Goal: Book appointment/travel/reservation

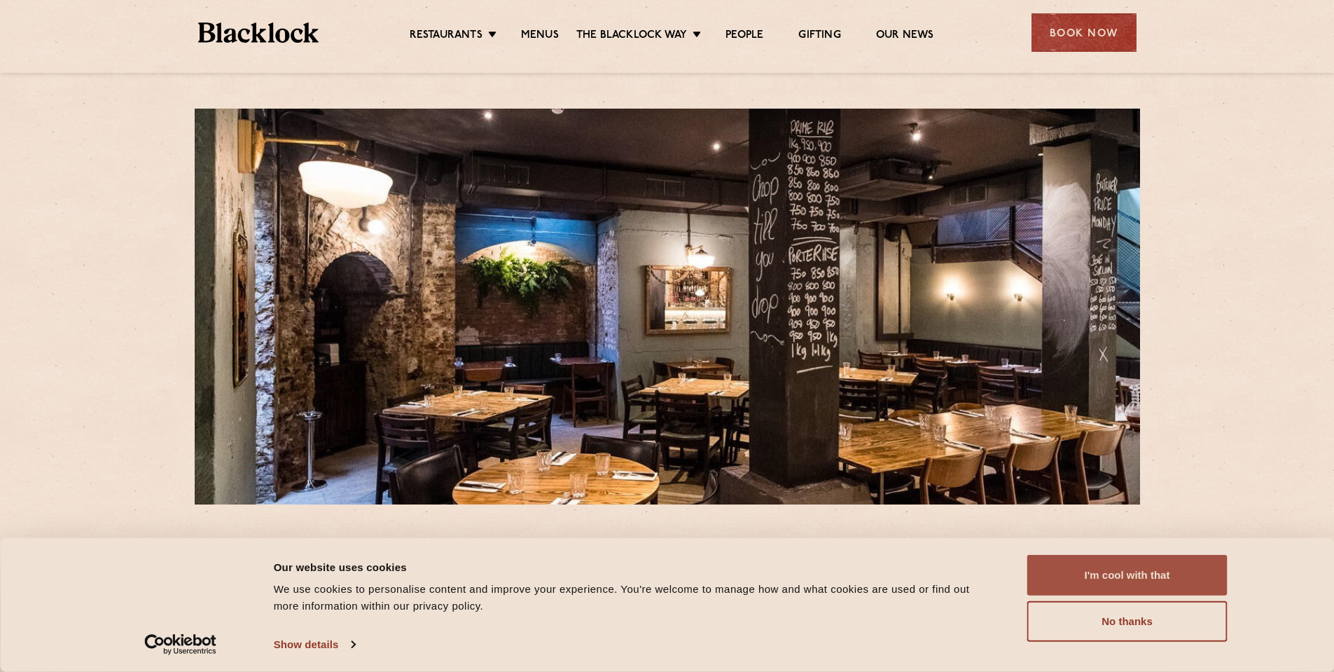
click at [1117, 581] on button "I'm cool with that" at bounding box center [1127, 575] width 200 height 41
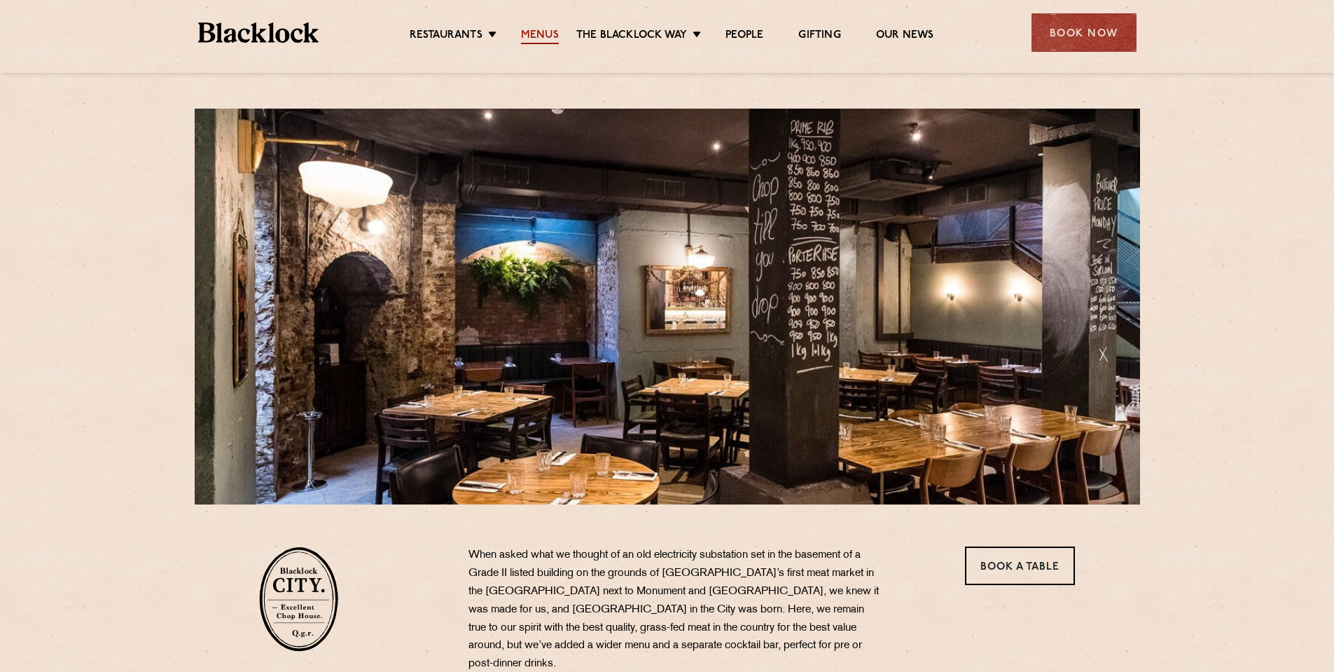
click at [533, 34] on link "Menus" at bounding box center [540, 36] width 38 height 15
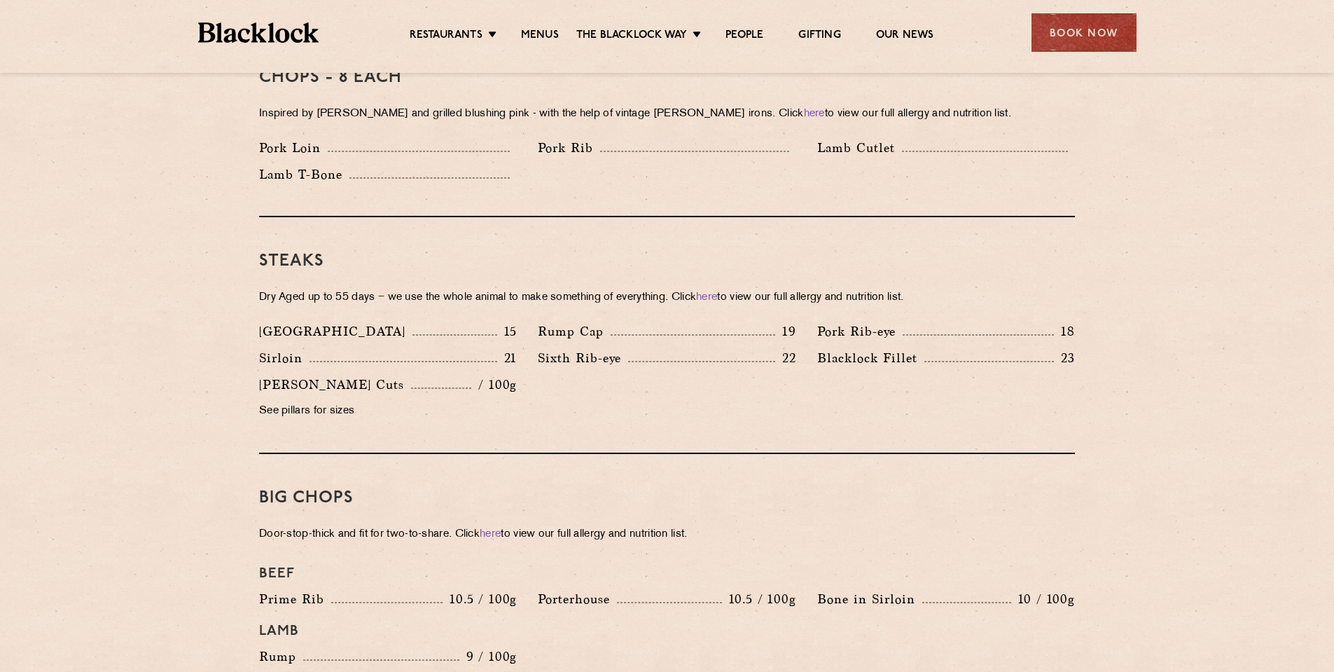
scroll to position [1191, 0]
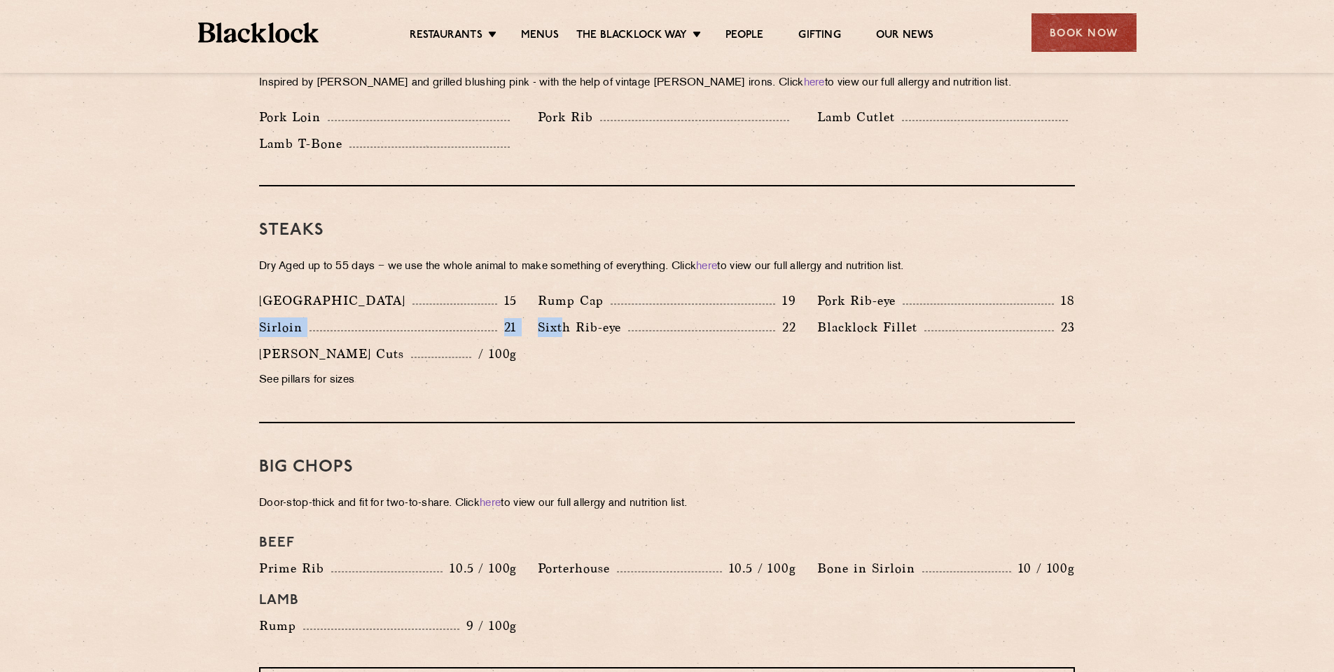
drag, startPoint x: 566, startPoint y: 340, endPoint x: 251, endPoint y: 314, distance: 315.6
click at [251, 314] on div "Denver 15 Rump Cap 19 Pork Rib-eye 18 Sirloin 21 Sixth Rib-eye 22 Blacklock Fil…" at bounding box center [667, 344] width 837 height 106
click at [249, 317] on div "Sirloin 21" at bounding box center [388, 330] width 279 height 27
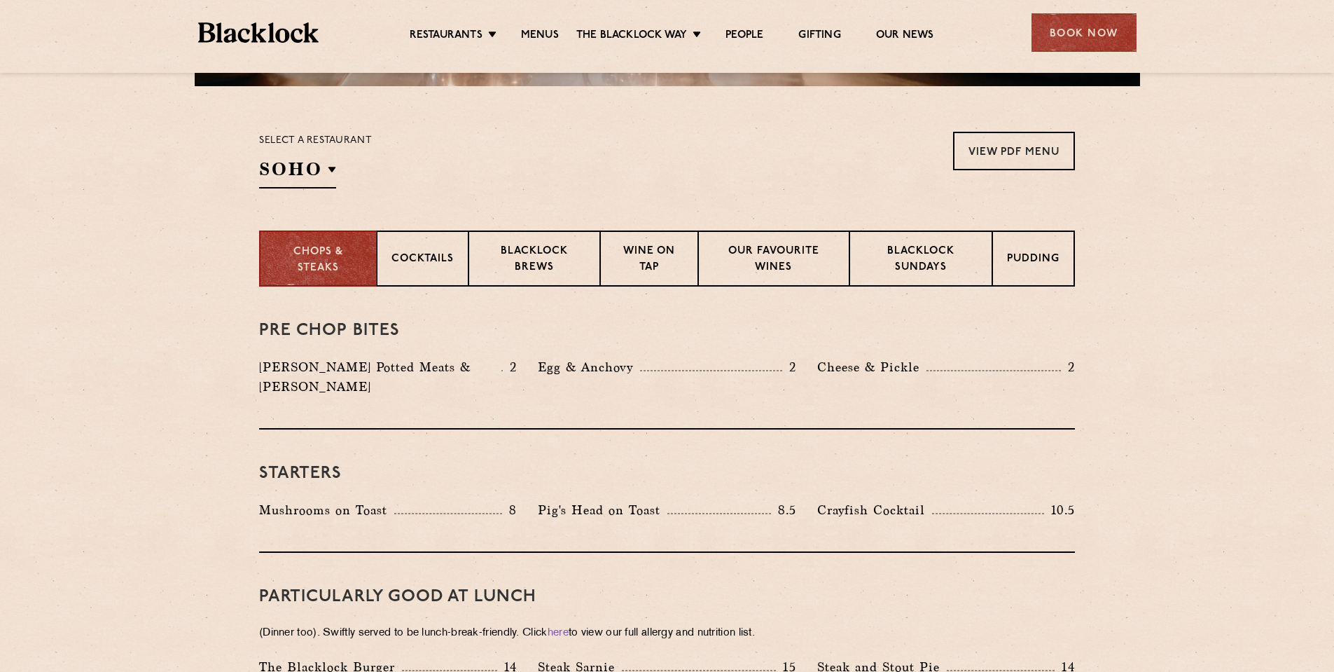
scroll to position [420, 0]
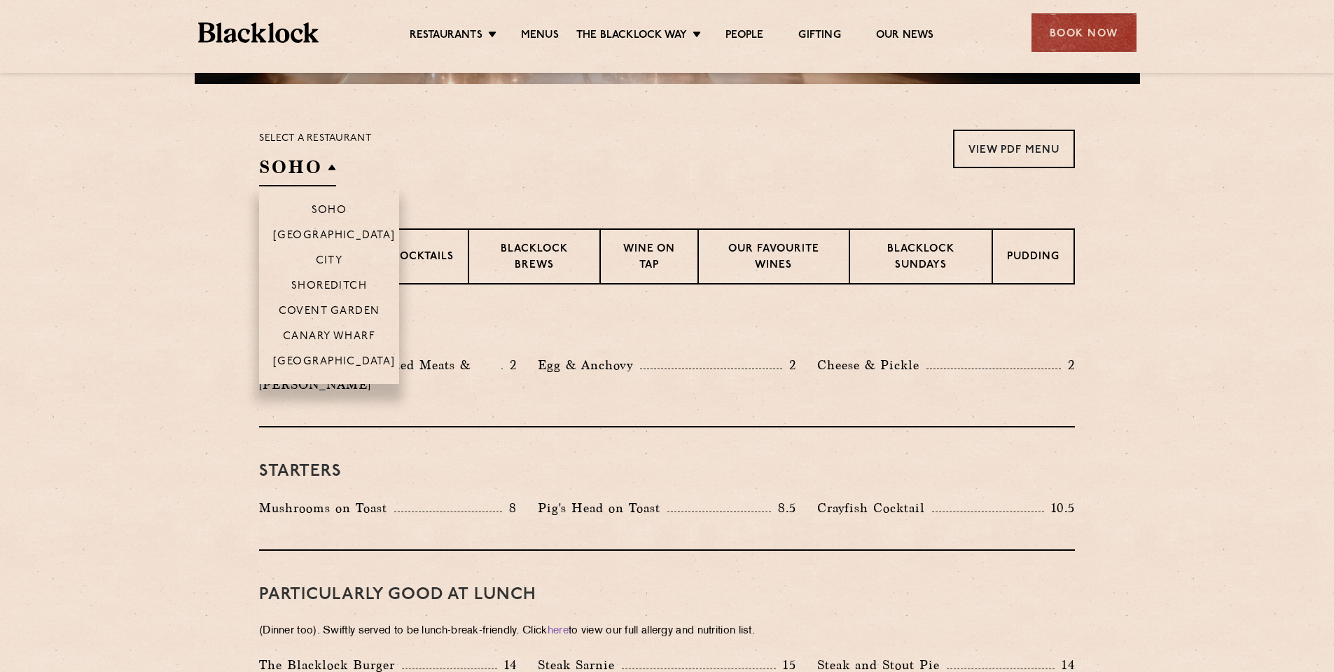
click at [296, 179] on h2 "SOHO" at bounding box center [297, 171] width 77 height 32
click at [310, 169] on h2 "SOHO" at bounding box center [297, 171] width 77 height 32
click at [328, 261] on p "City" at bounding box center [329, 262] width 27 height 14
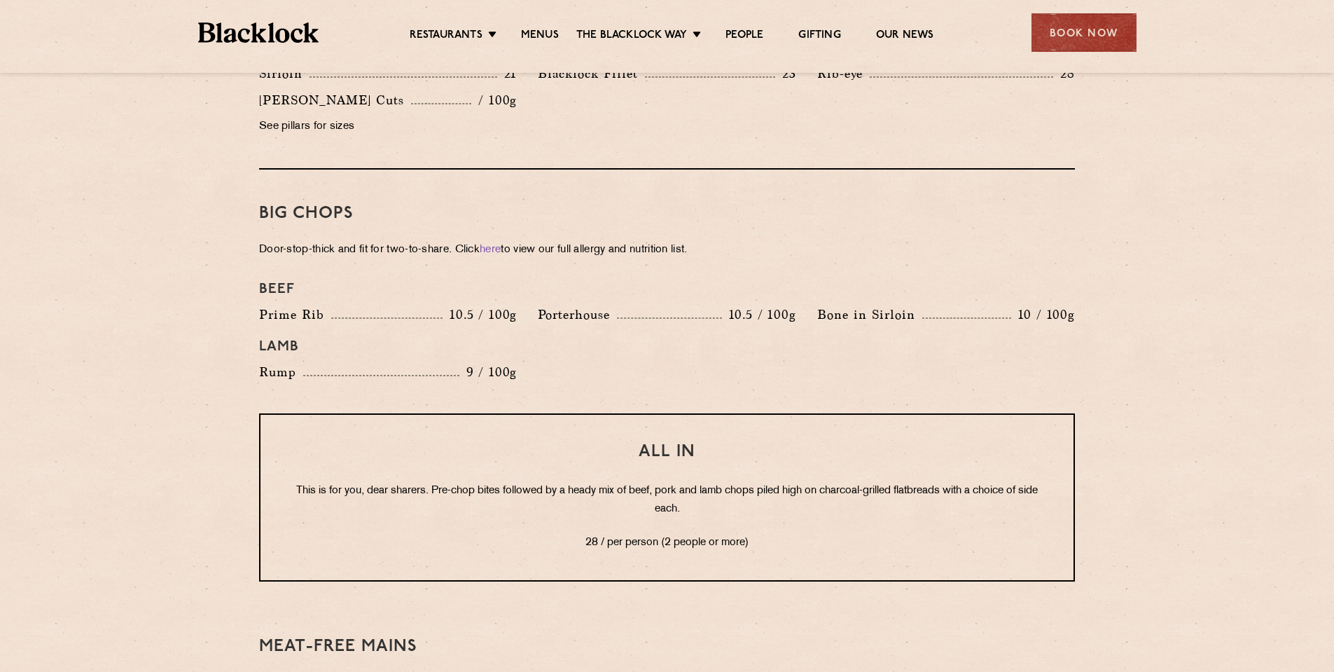
scroll to position [1541, 0]
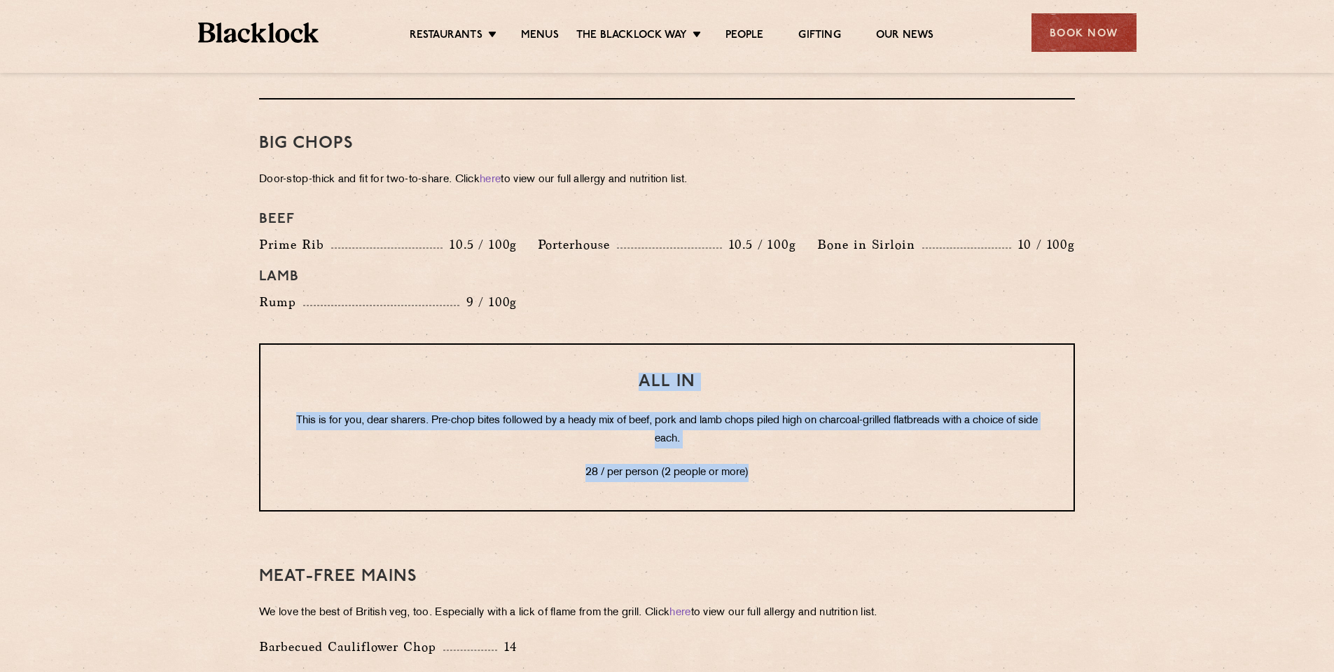
drag, startPoint x: 776, startPoint y: 452, endPoint x: 375, endPoint y: 355, distance: 412.8
click at [375, 355] on div "All In This is for you, dear sharers. Pre-chop bites followed by a heady mix of…" at bounding box center [667, 427] width 816 height 168
click at [438, 438] on div "All In This is for you, dear sharers. Pre-chop bites followed by a heady mix of…" at bounding box center [667, 427] width 816 height 168
click at [390, 432] on div "All In This is for you, dear sharers. Pre-chop bites followed by a heady mix of…" at bounding box center [667, 427] width 816 height 168
drag, startPoint x: 623, startPoint y: 361, endPoint x: 820, endPoint y: 448, distance: 214.8
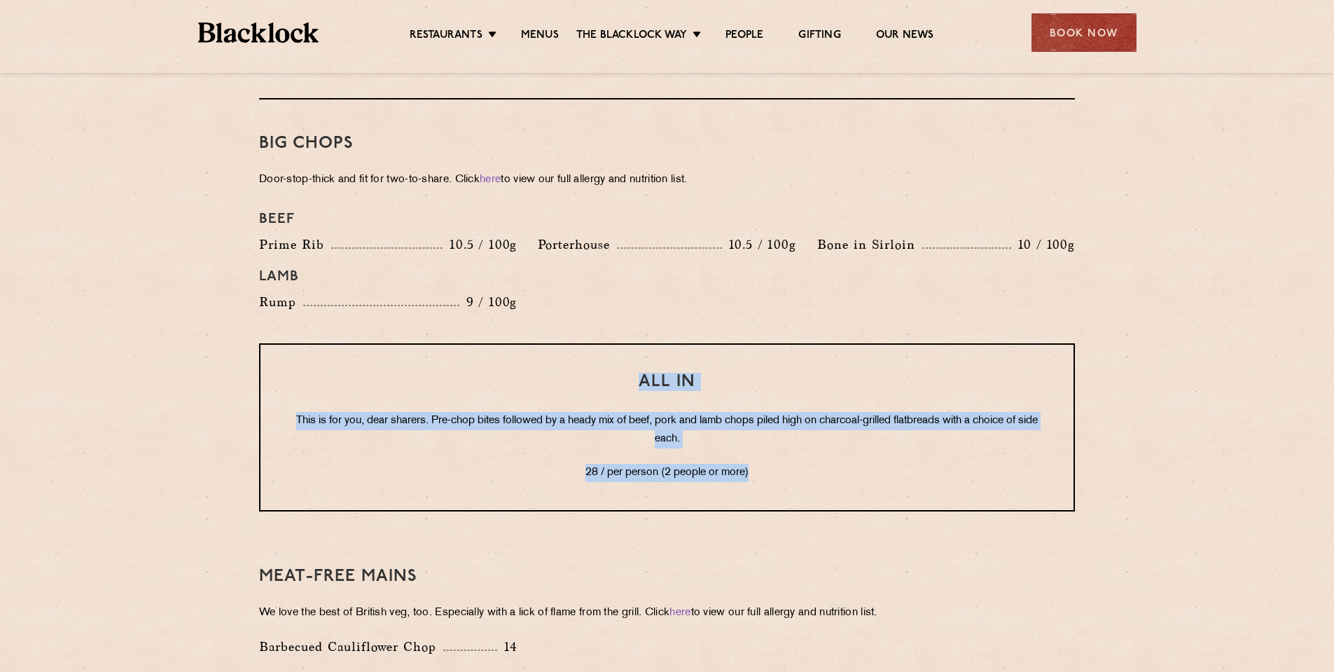
click at [820, 447] on div "All In This is for you, dear sharers. Pre-chop bites followed by a heady mix of…" at bounding box center [667, 427] width 816 height 168
copy div "All In This is for you, dear sharers. Pre-chop bites followed by a heady mix of…"
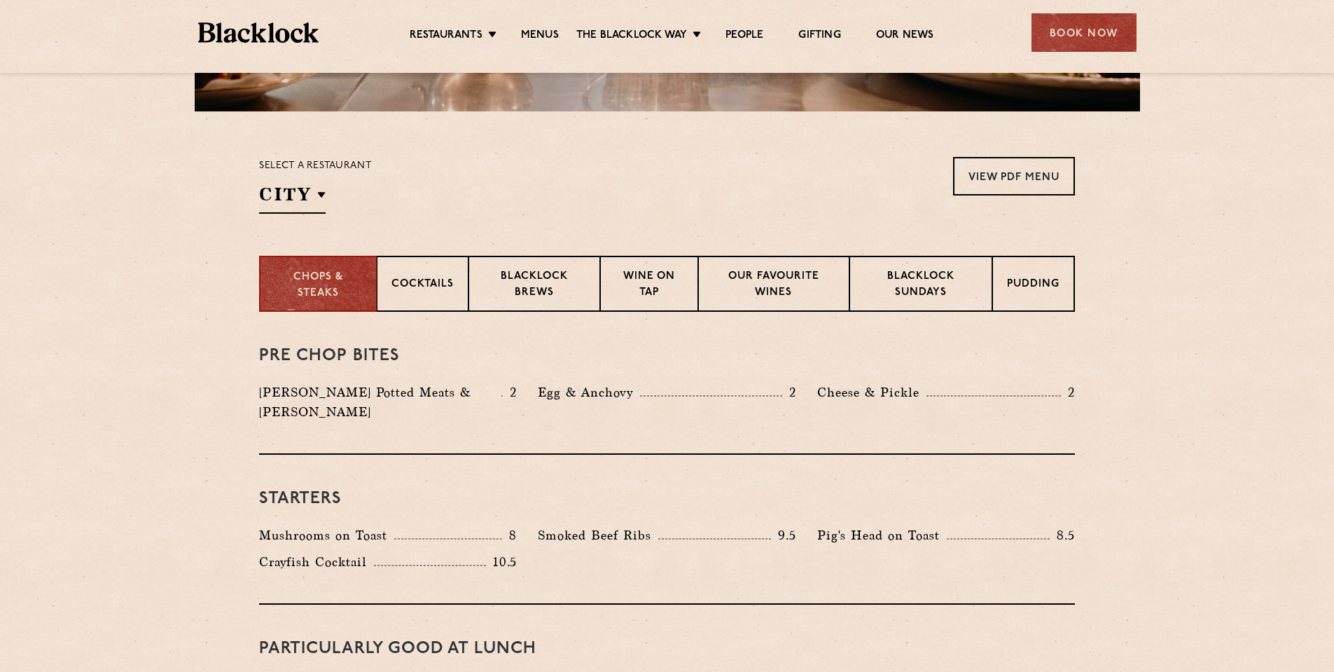
scroll to position [350, 0]
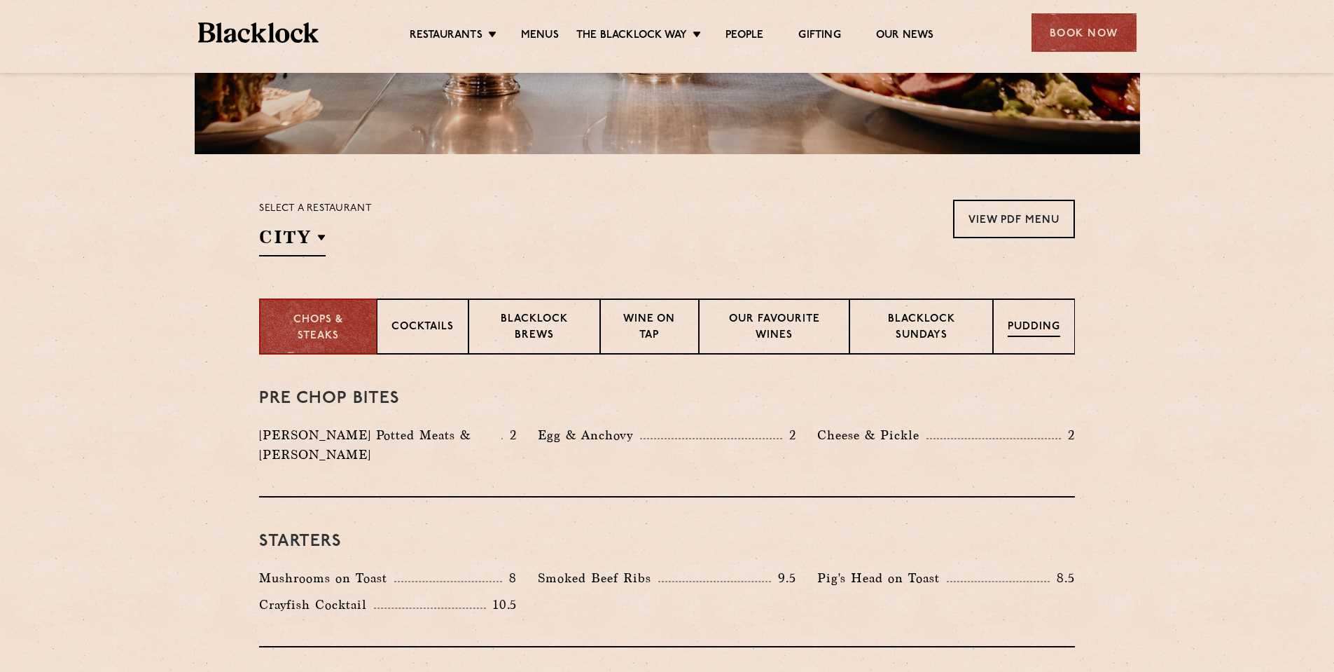
click at [1054, 335] on p "Pudding" at bounding box center [1034, 328] width 53 height 18
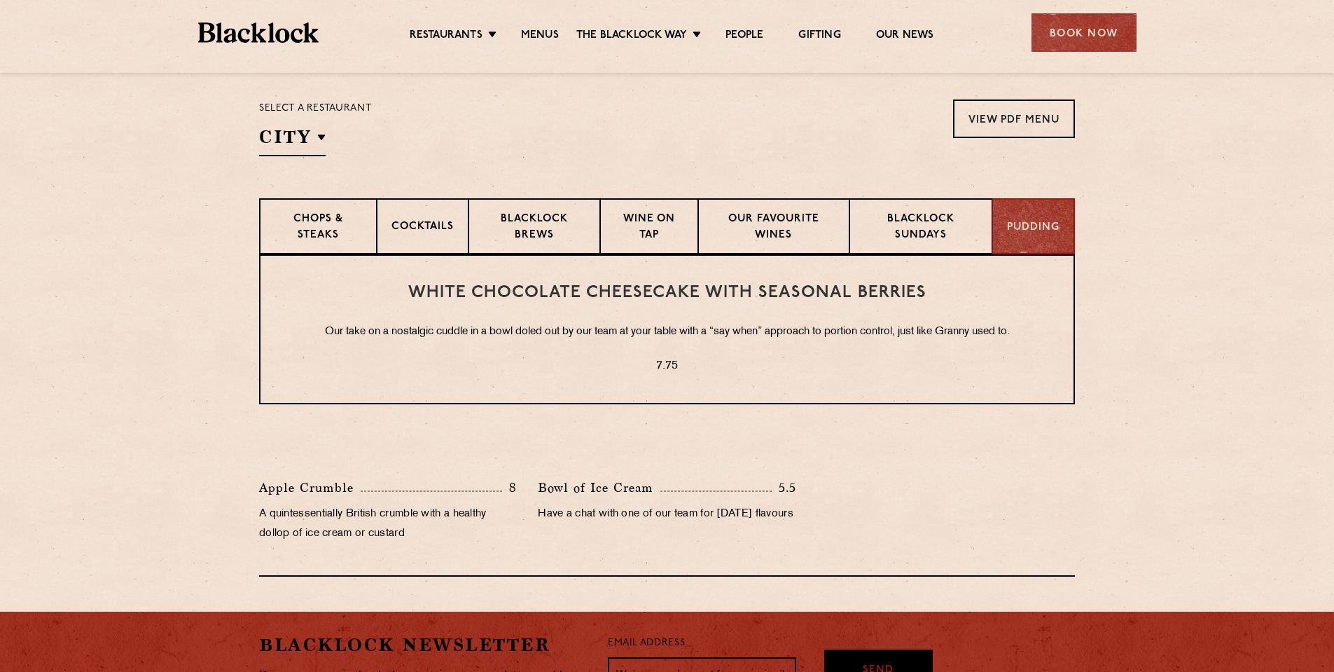
scroll to position [490, 0]
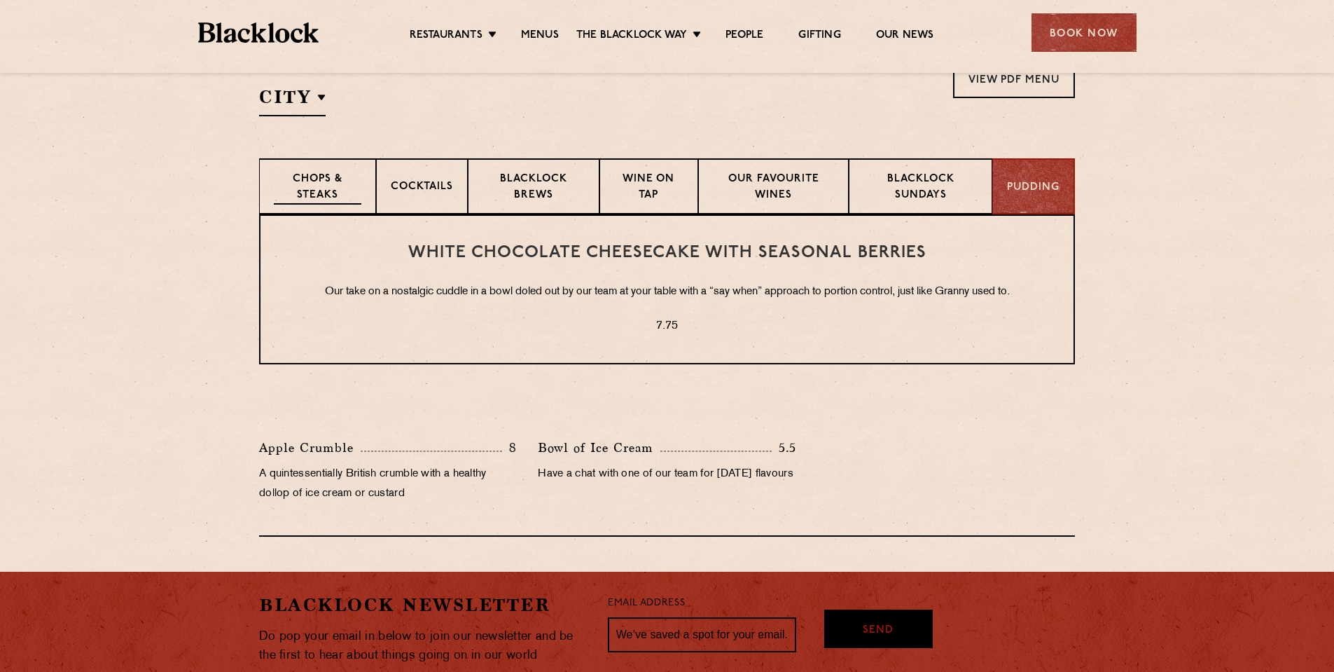
click at [340, 183] on p "Chops & Steaks" at bounding box center [318, 188] width 88 height 33
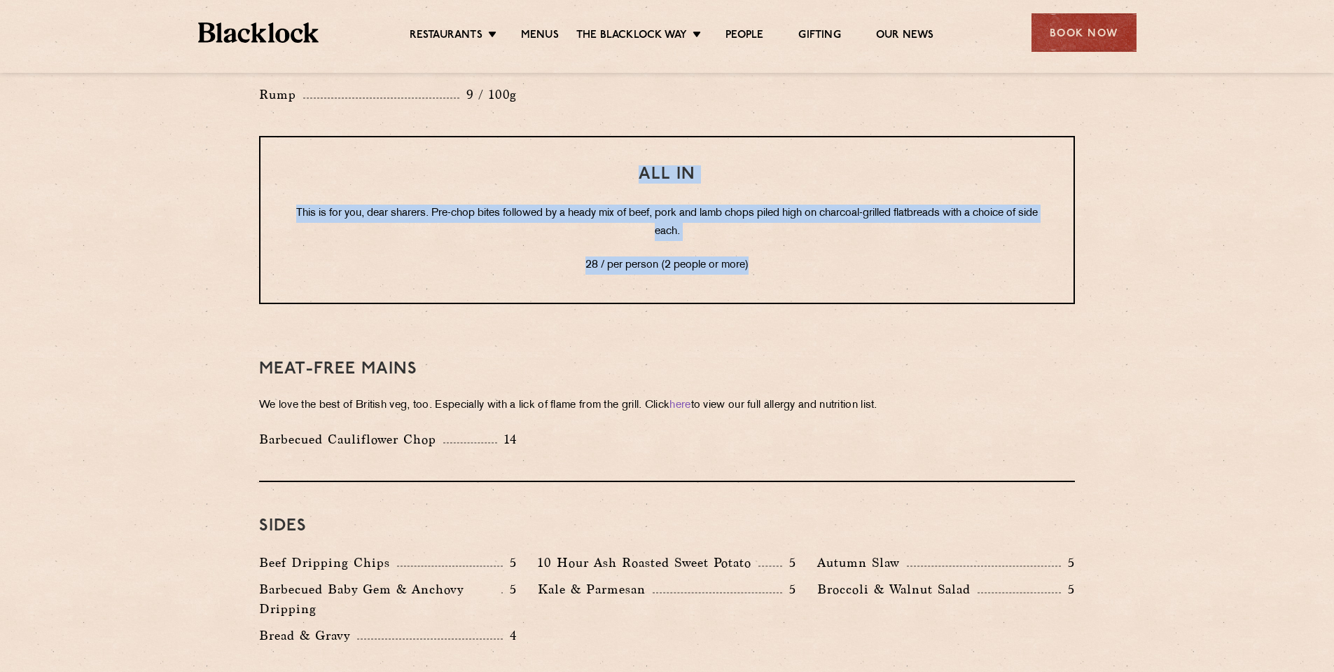
scroll to position [1751, 0]
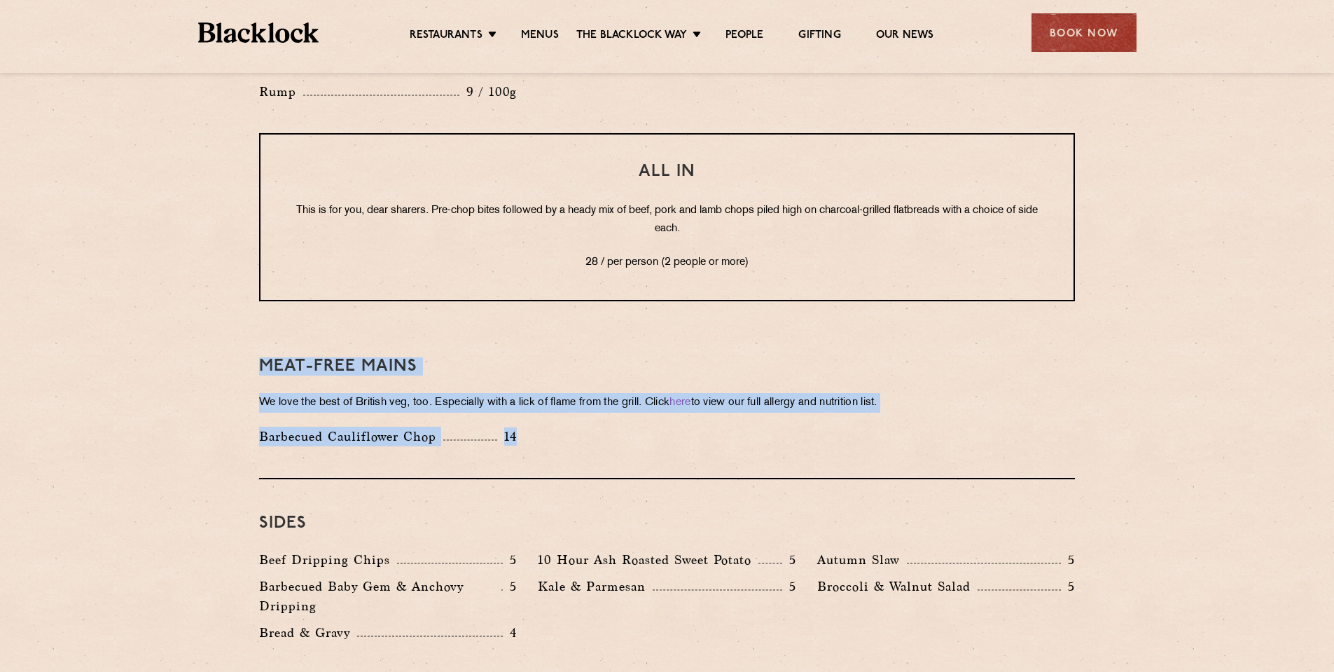
drag, startPoint x: 257, startPoint y: 338, endPoint x: 558, endPoint y: 405, distance: 308.4
click at [653, 446] on div "Meat-Free mains We love the best of British veg, too. Especially with a lick of…" at bounding box center [667, 400] width 816 height 157
drag, startPoint x: 590, startPoint y: 422, endPoint x: 179, endPoint y: 346, distance: 417.4
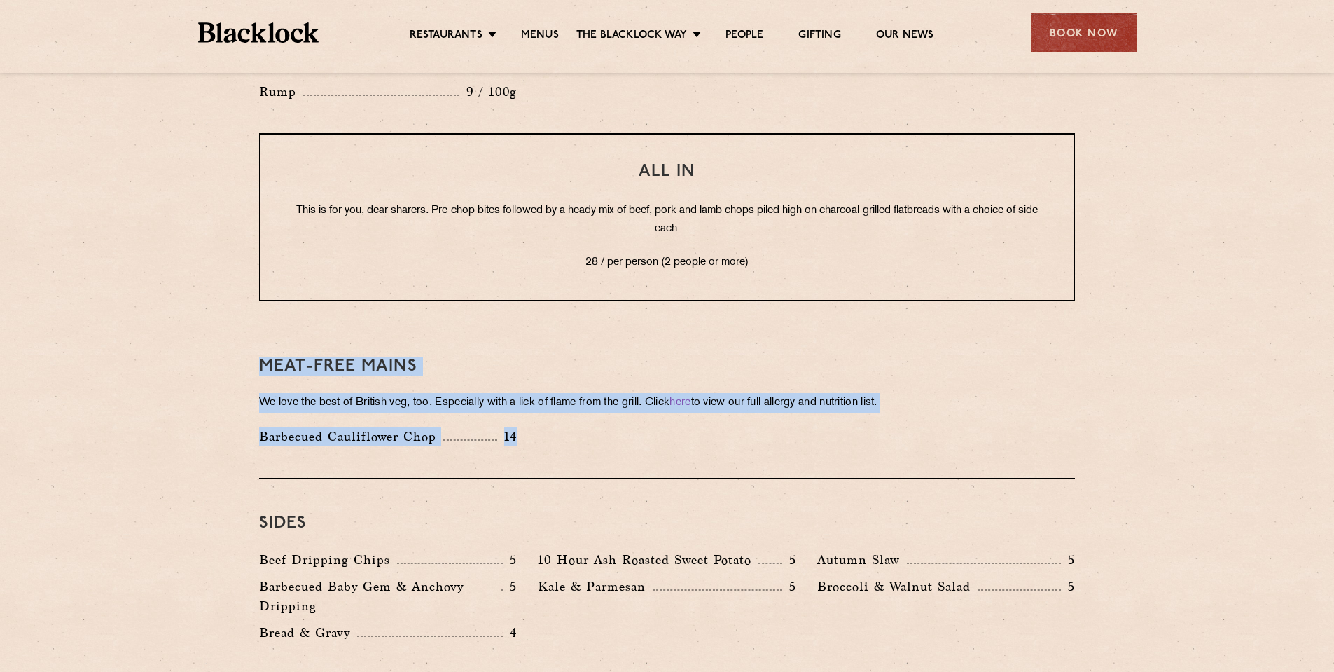
click at [586, 427] on div "Barbecued Cauliflower Chop 14" at bounding box center [667, 440] width 837 height 27
drag, startPoint x: 546, startPoint y: 422, endPoint x: 195, endPoint y: 347, distance: 358.9
drag, startPoint x: 215, startPoint y: 349, endPoint x: 557, endPoint y: 418, distance: 349.3
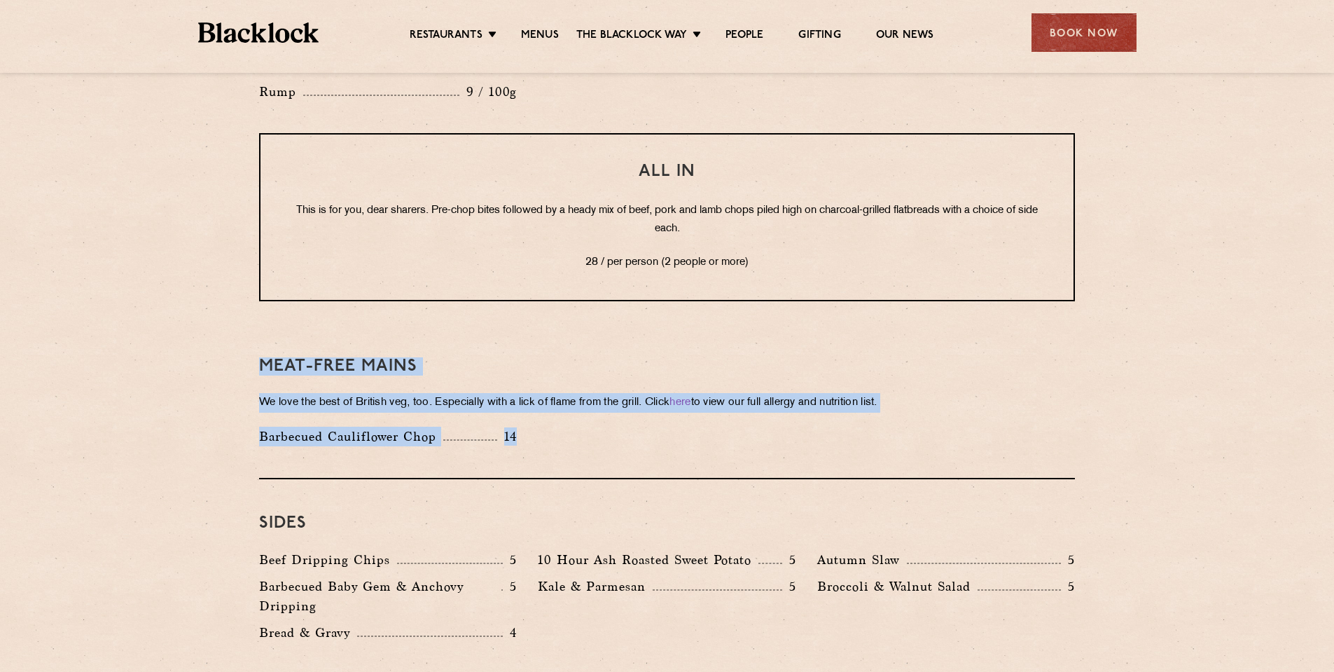
click at [560, 427] on div "Barbecued Cauliflower Chop 14" at bounding box center [667, 440] width 837 height 27
drag, startPoint x: 562, startPoint y: 421, endPoint x: 220, endPoint y: 345, distance: 350.2
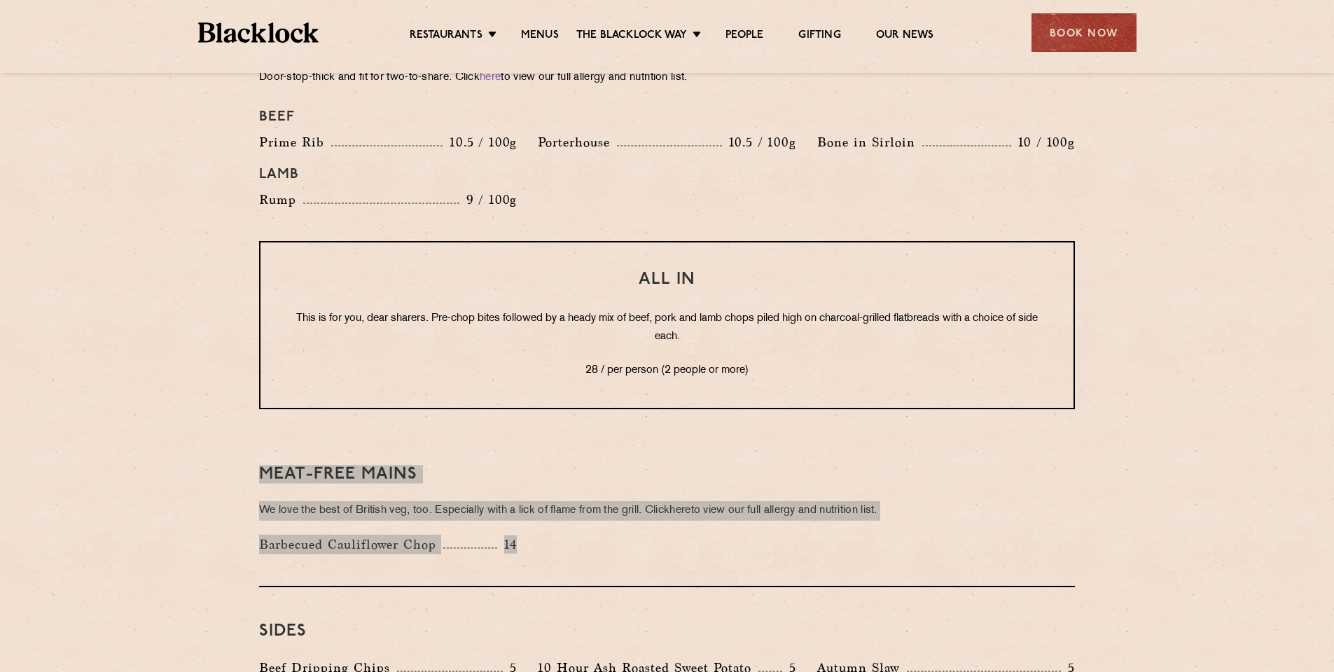
scroll to position [1541, 0]
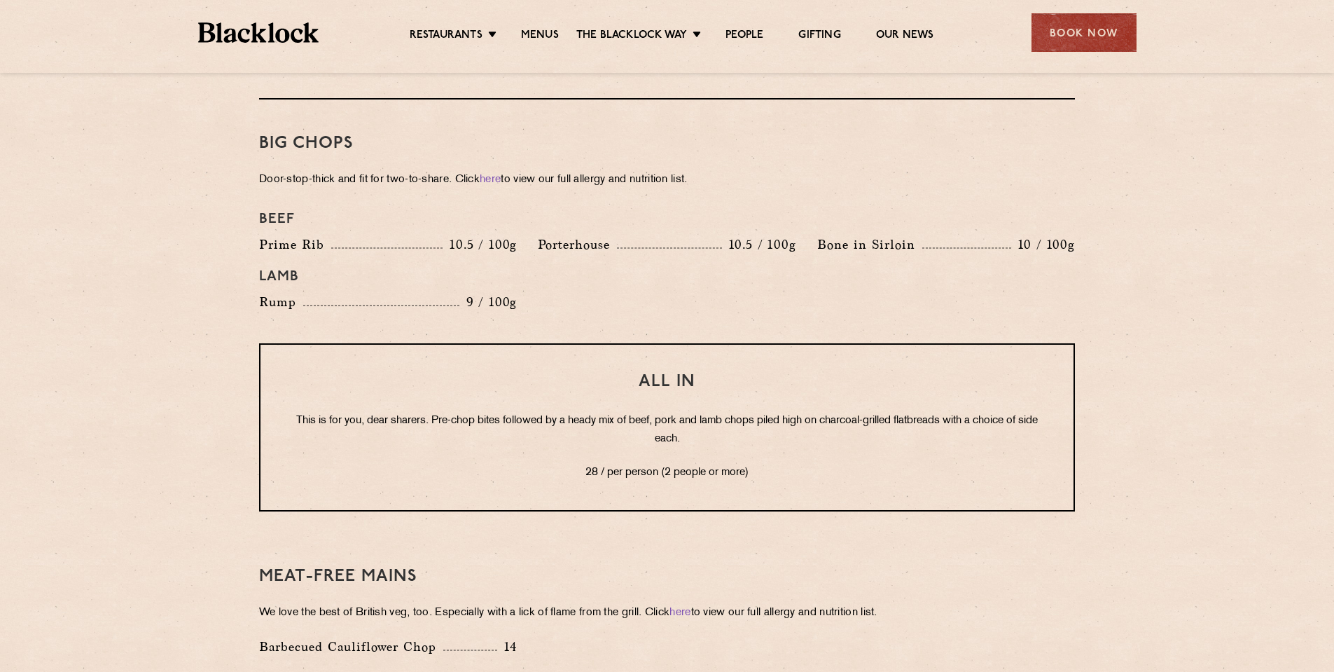
drag, startPoint x: 152, startPoint y: 302, endPoint x: 165, endPoint y: 300, distance: 13.5
click at [152, 302] on section "Pre Chop Bites Blacklock Potted Meats & Kimchi 2 Egg & Anchovy 2 Cheese & Pickl…" at bounding box center [667, 175] width 1334 height 2023
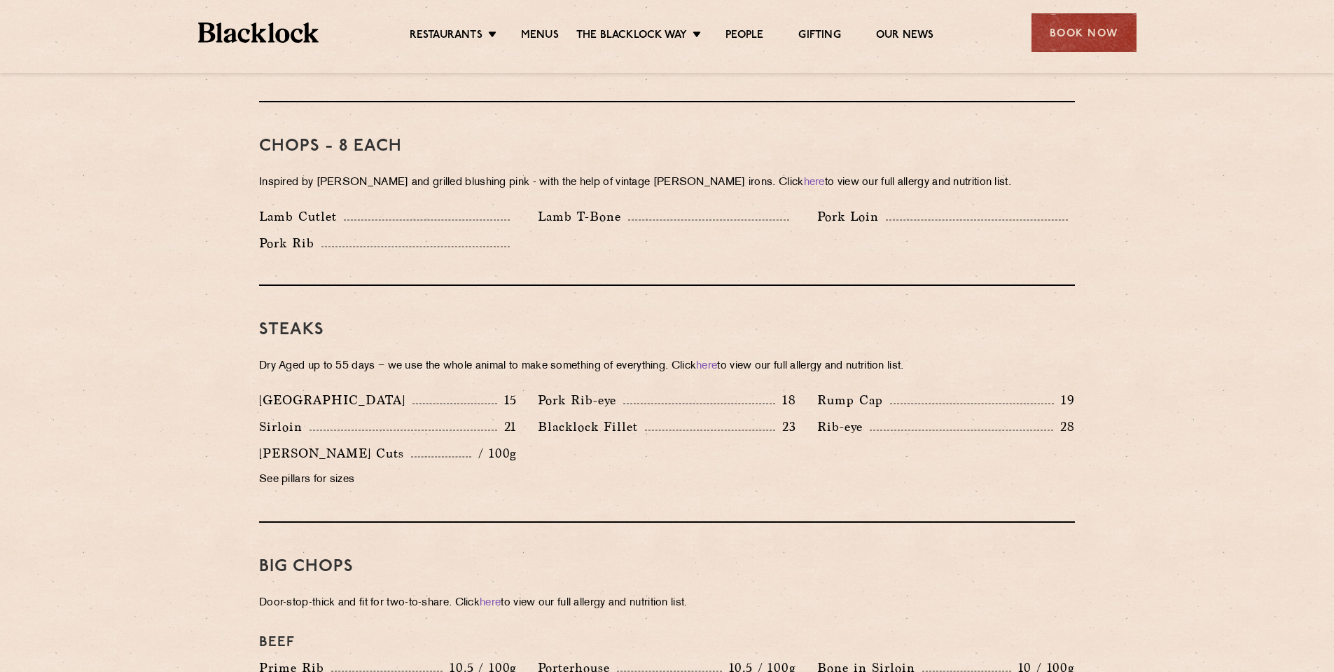
scroll to position [1051, 0]
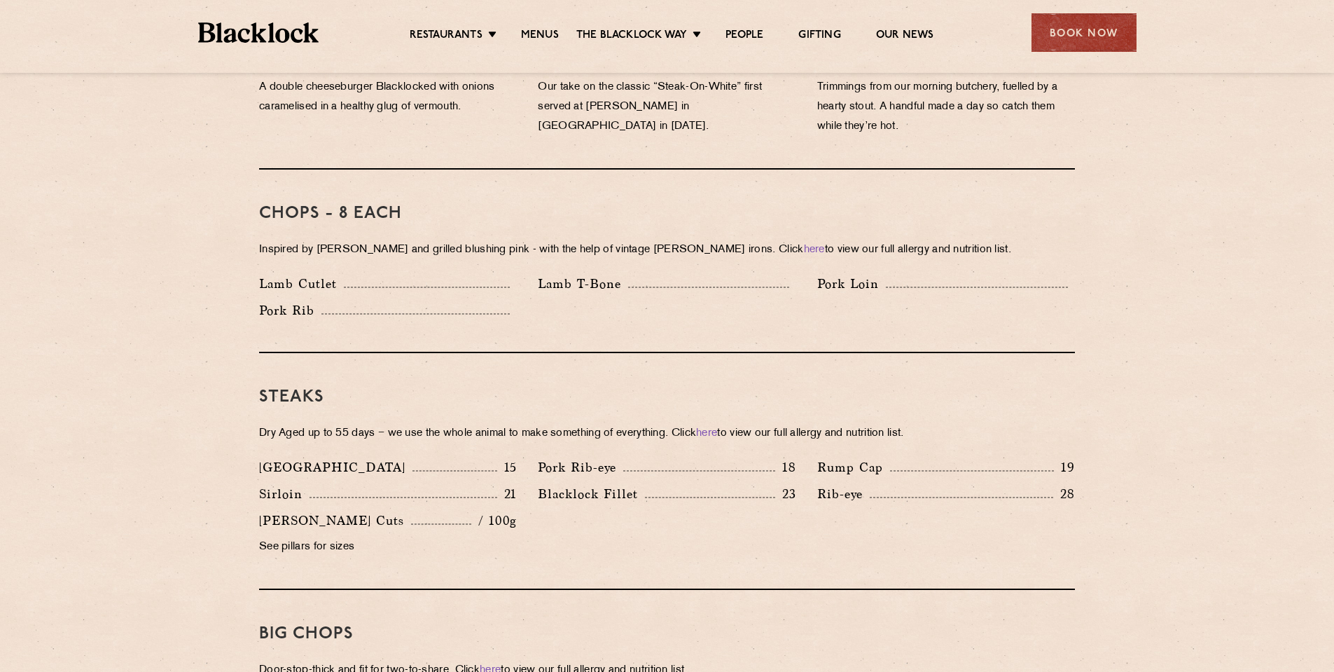
drag, startPoint x: 1088, startPoint y: 31, endPoint x: 1083, endPoint y: 36, distance: 7.4
click at [1089, 31] on div "Book Now" at bounding box center [1084, 32] width 105 height 39
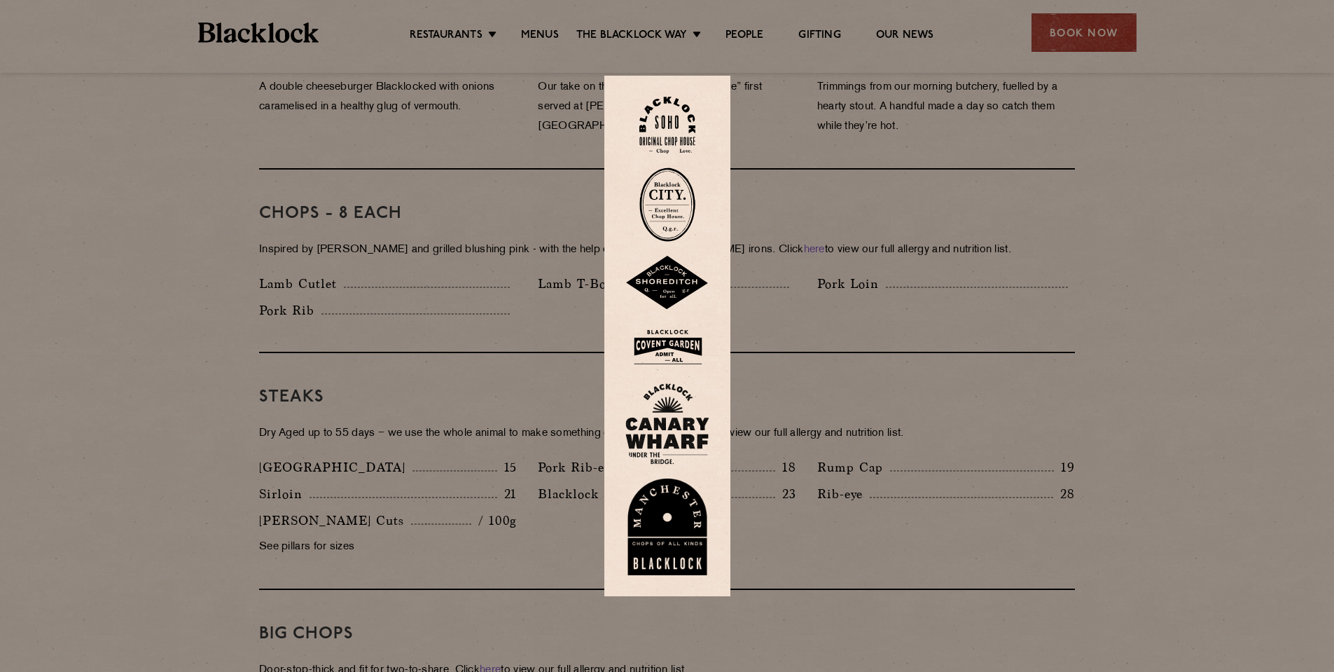
click at [682, 224] on img at bounding box center [667, 204] width 56 height 74
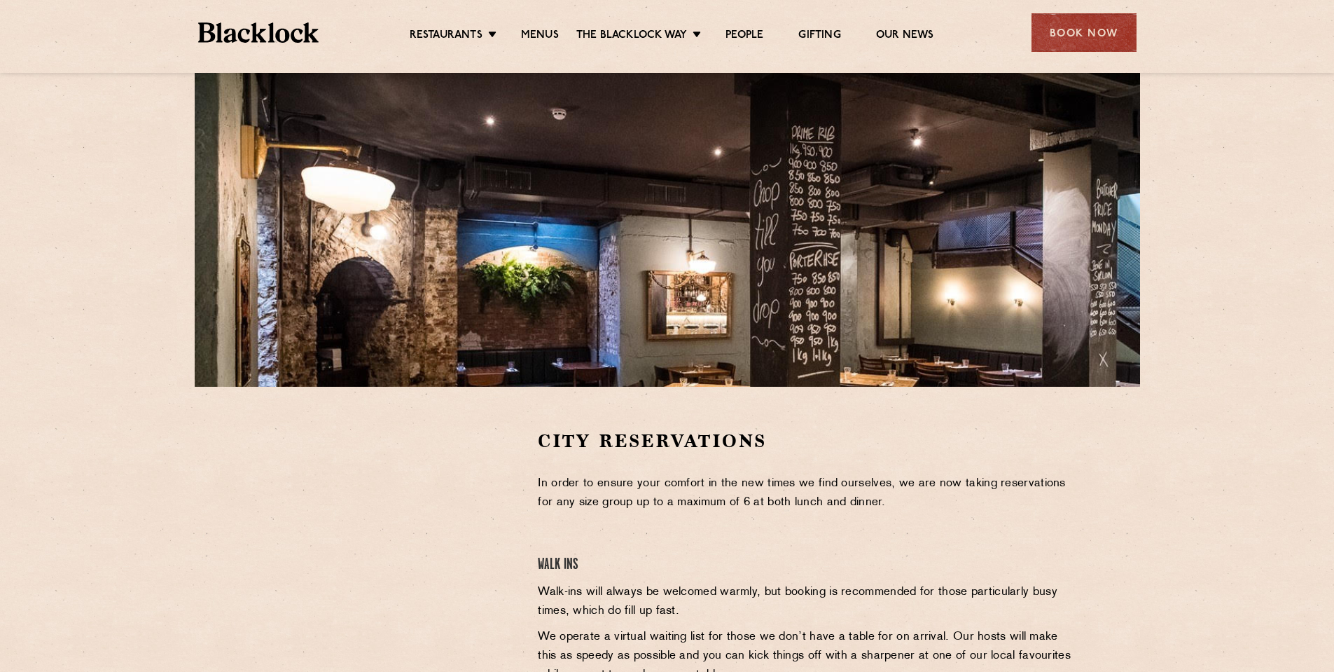
scroll to position [70, 0]
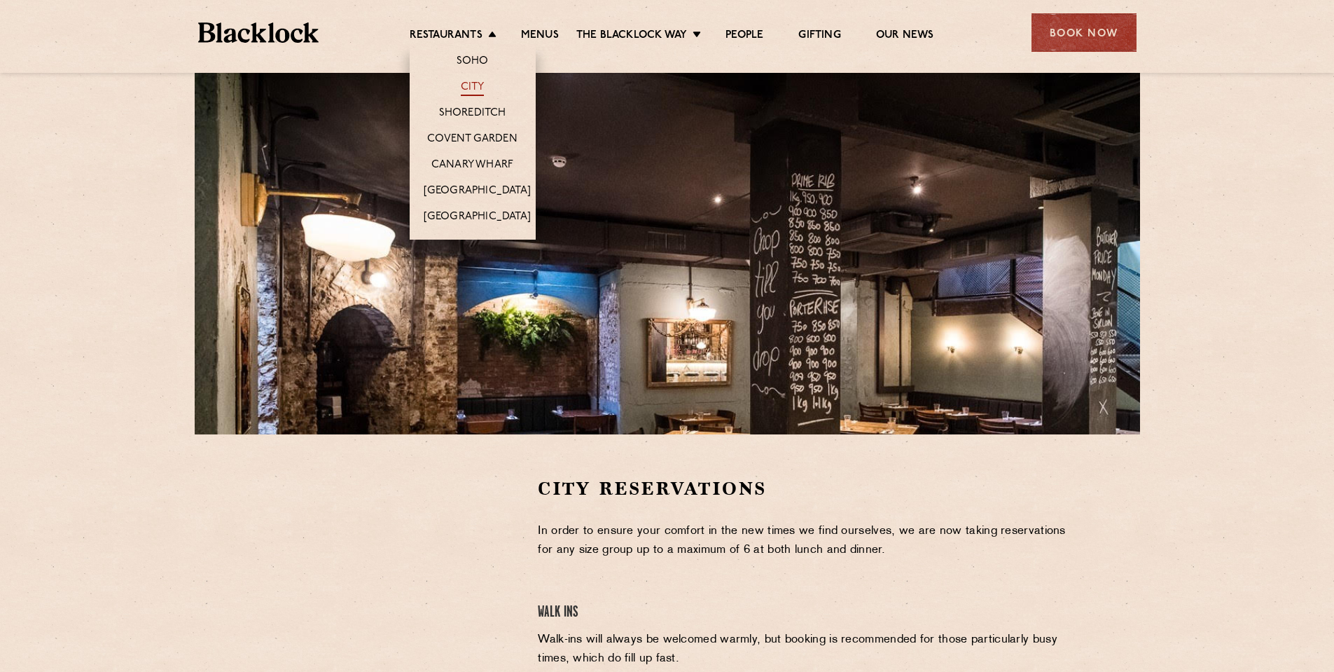
click at [461, 83] on link "City" at bounding box center [473, 88] width 24 height 15
